Goal: Ask a question

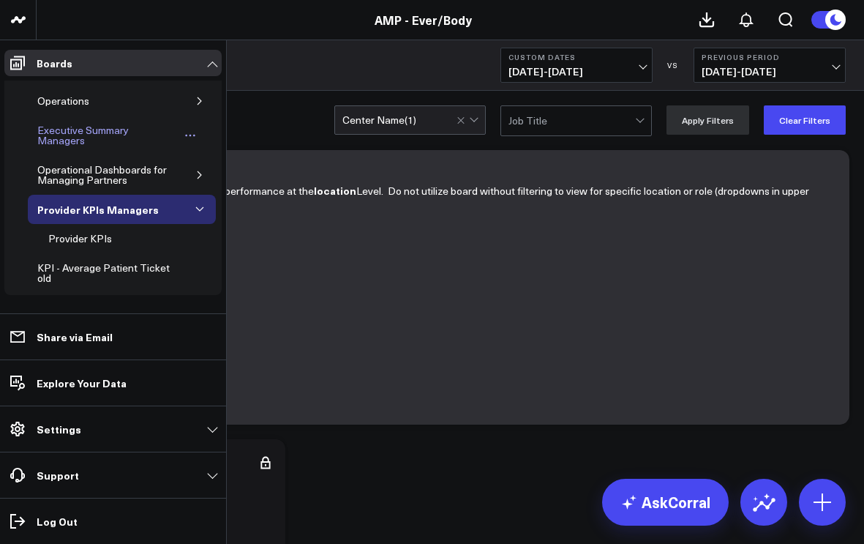
click at [64, 136] on div "Executive Summary Managers" at bounding box center [107, 135] width 146 height 28
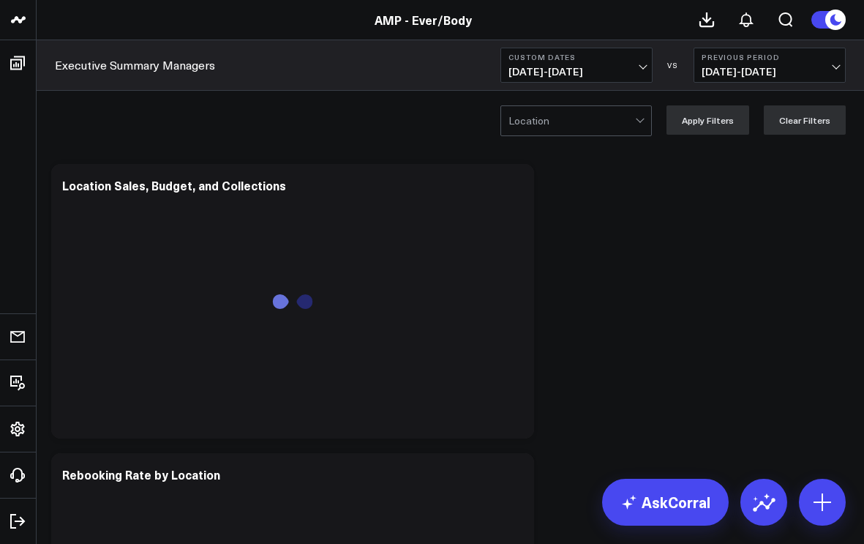
click at [639, 67] on span "[DATE] - [DATE]" at bounding box center [576, 72] width 136 height 12
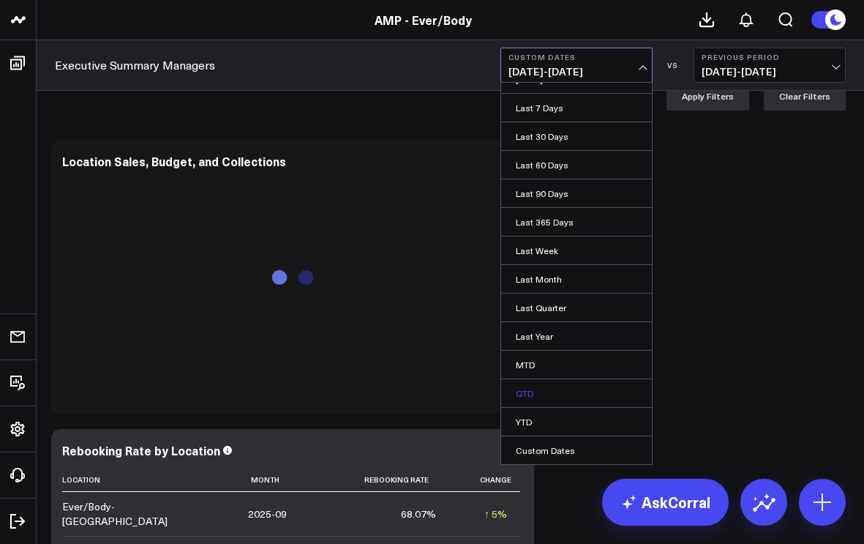
scroll to position [31, 0]
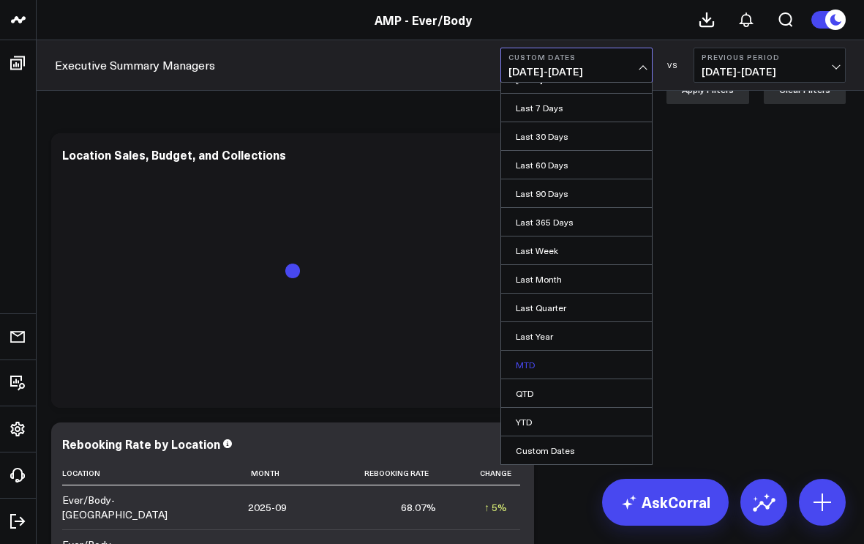
click at [555, 366] on link "MTD" at bounding box center [576, 364] width 151 height 28
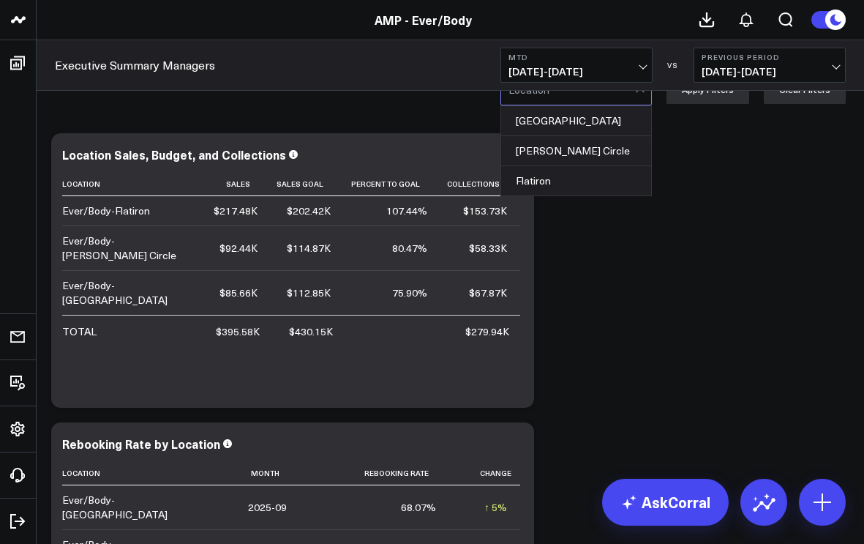
click at [643, 94] on div at bounding box center [641, 89] width 12 height 29
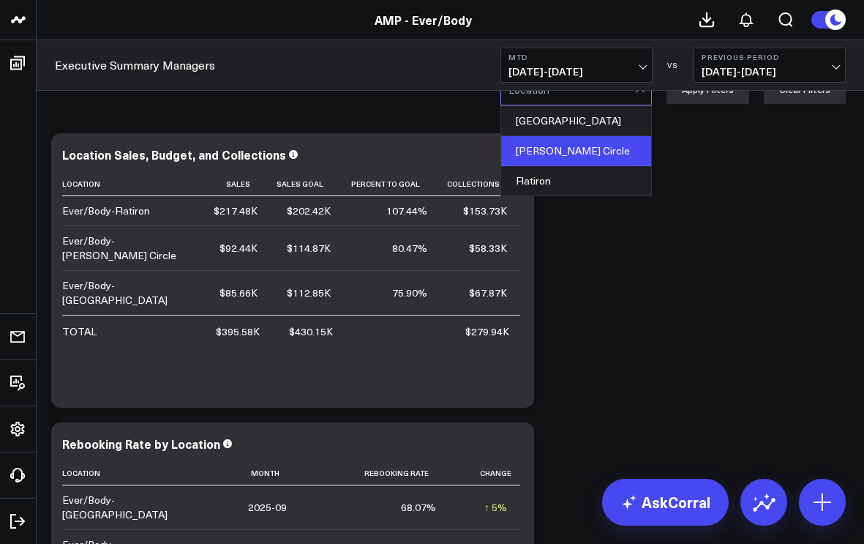
click at [625, 148] on div "[PERSON_NAME] Circle" at bounding box center [576, 151] width 150 height 30
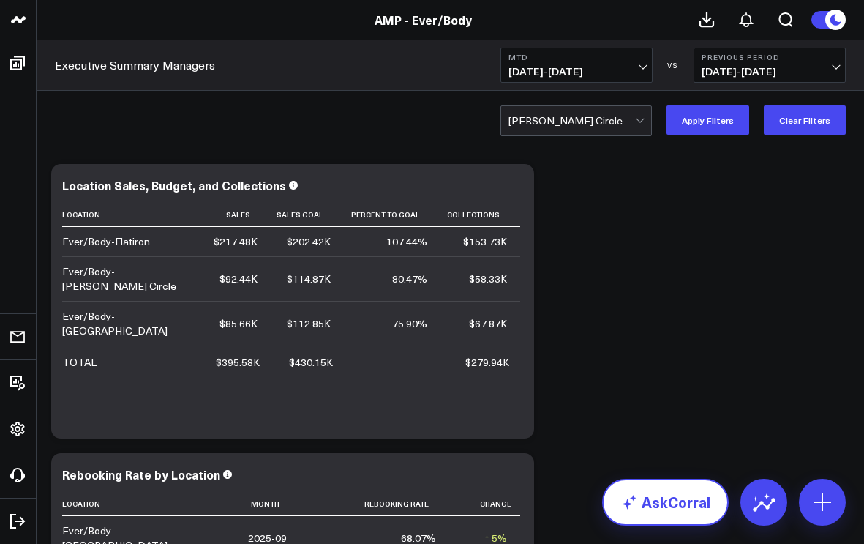
click at [662, 498] on link "AskCorral" at bounding box center [665, 501] width 127 height 47
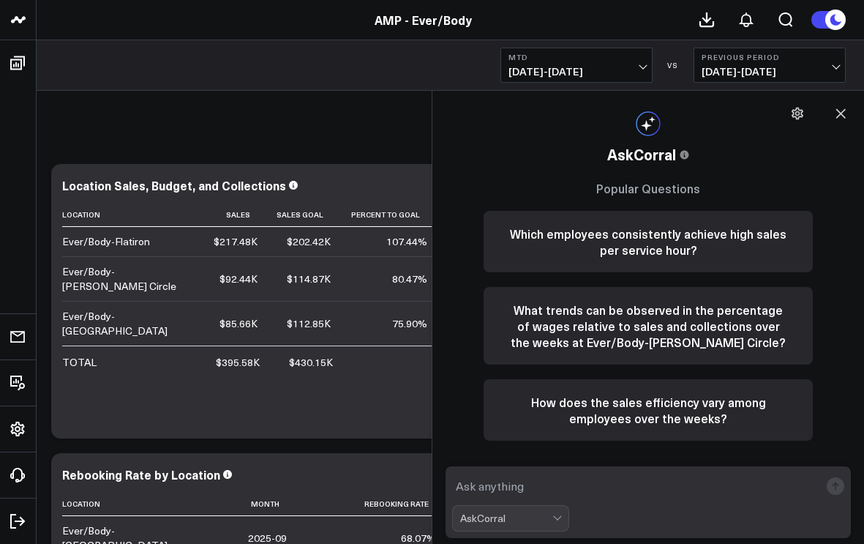
click at [548, 487] on textarea at bounding box center [635, 486] width 367 height 26
type textarea "October retail sales for [PERSON_NAME] circle"
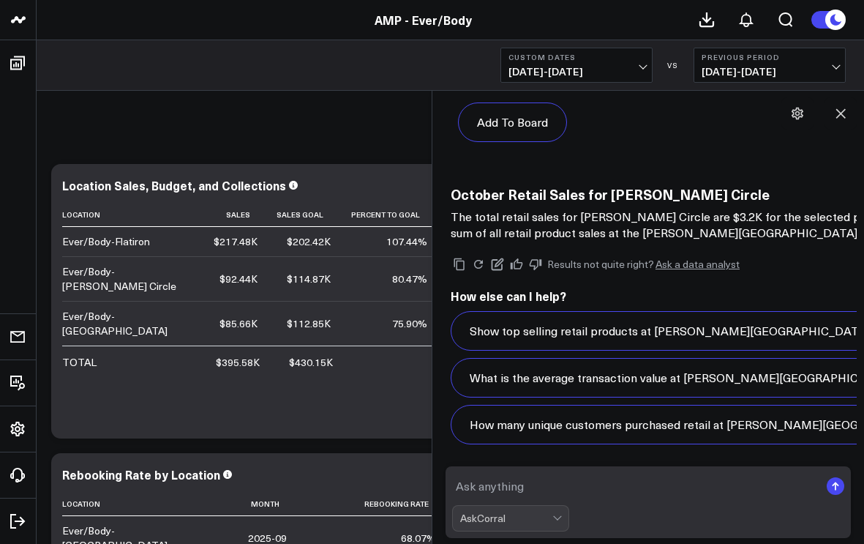
scroll to position [1510, 0]
